Goal: Information Seeking & Learning: Learn about a topic

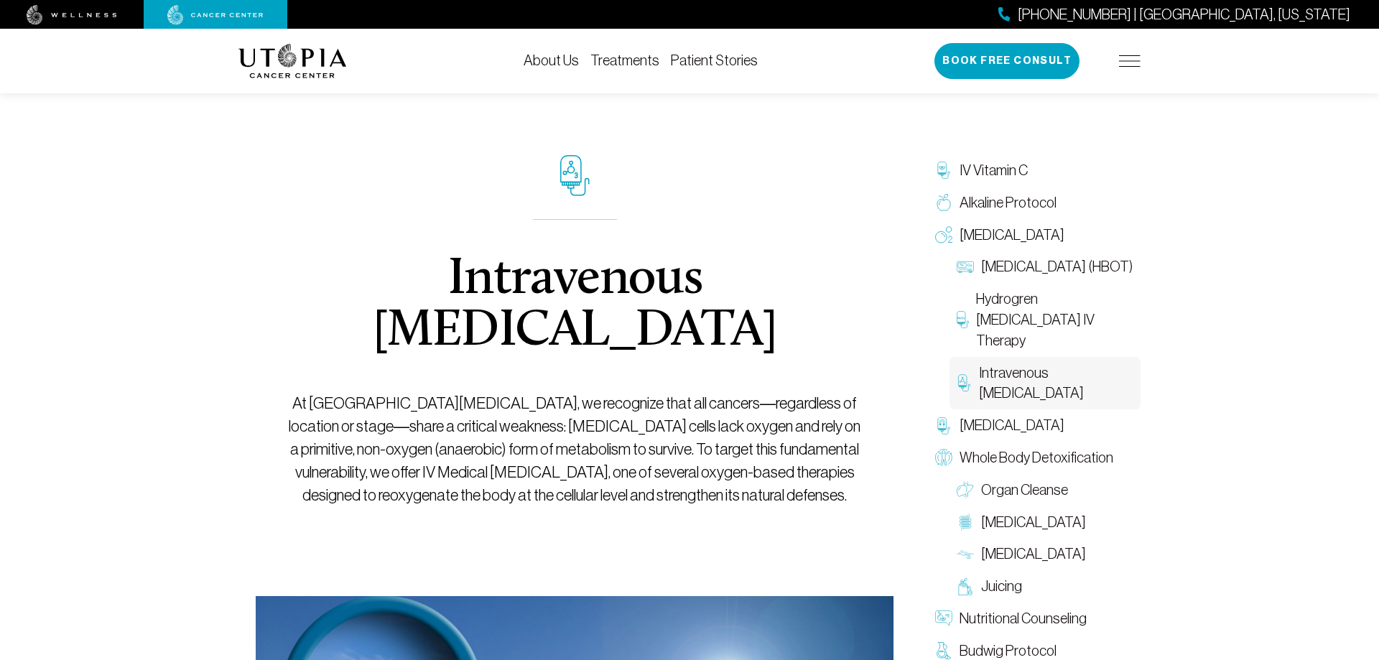
click at [1032, 374] on span "Intravenous Ozone Therapy" at bounding box center [1056, 384] width 154 height 42
click at [524, 54] on link "About Us" at bounding box center [551, 60] width 55 height 16
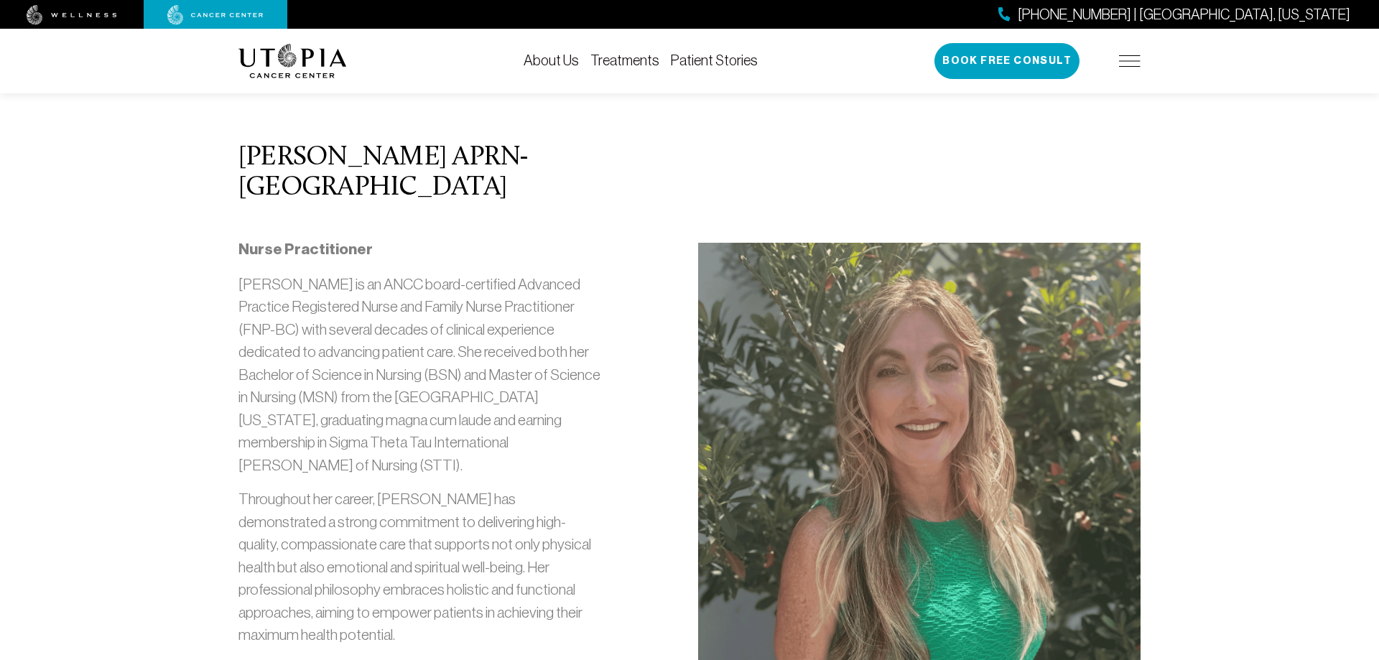
scroll to position [733, 0]
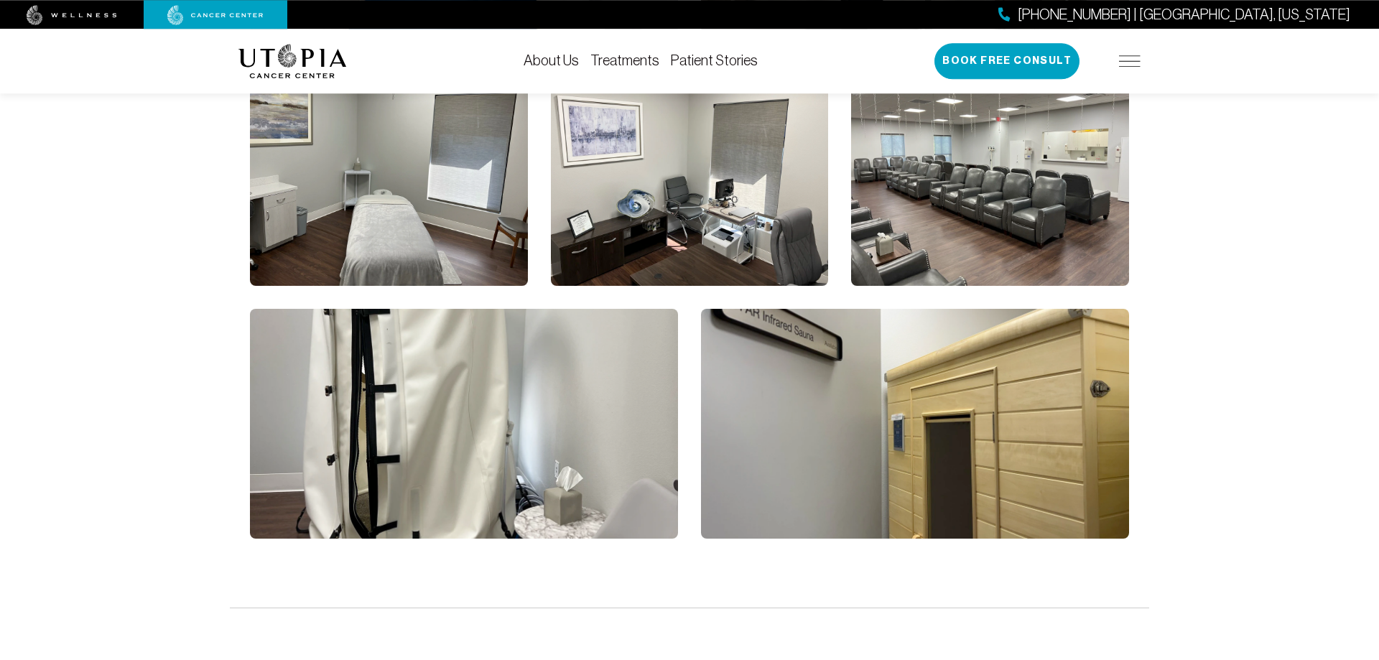
scroll to position [1700, 0]
